Goal: Obtain resource: Download file/media

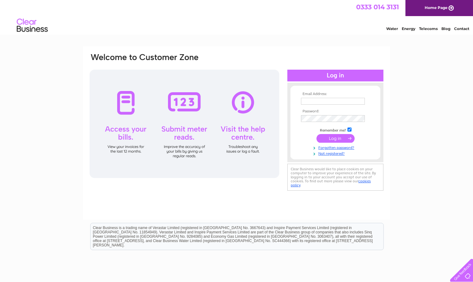
type input "[EMAIL_ADDRESS][DOMAIN_NAME]"
click at [334, 135] on input "submit" at bounding box center [336, 138] width 38 height 9
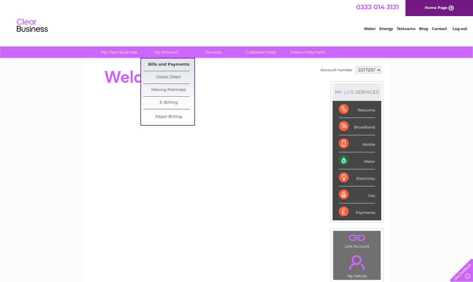
click at [163, 61] on link "Bills and Payments" at bounding box center [168, 65] width 51 height 12
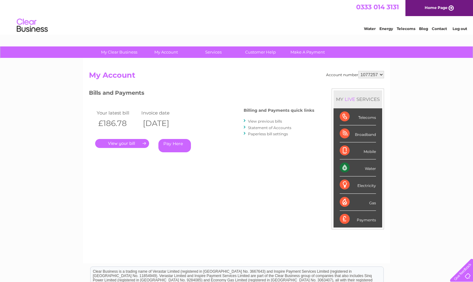
click at [134, 143] on link "." at bounding box center [122, 143] width 54 height 9
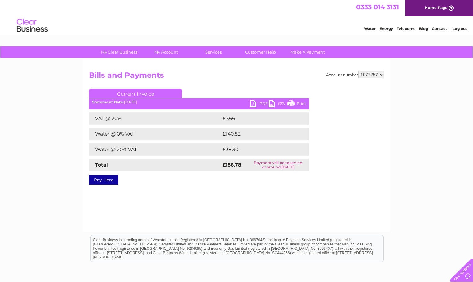
click at [253, 101] on link "PDF" at bounding box center [259, 104] width 19 height 9
